Goal: Navigation & Orientation: Go to known website

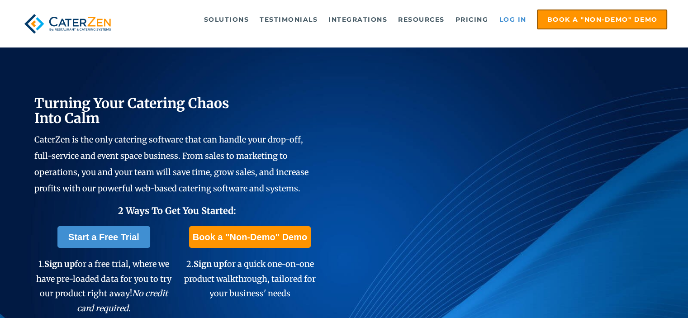
click at [516, 22] on link "Log in" at bounding box center [513, 19] width 36 height 18
click at [519, 23] on link "Log in" at bounding box center [513, 19] width 36 height 18
click at [516, 21] on link "Log in" at bounding box center [513, 19] width 36 height 18
